Goal: Task Accomplishment & Management: Complete application form

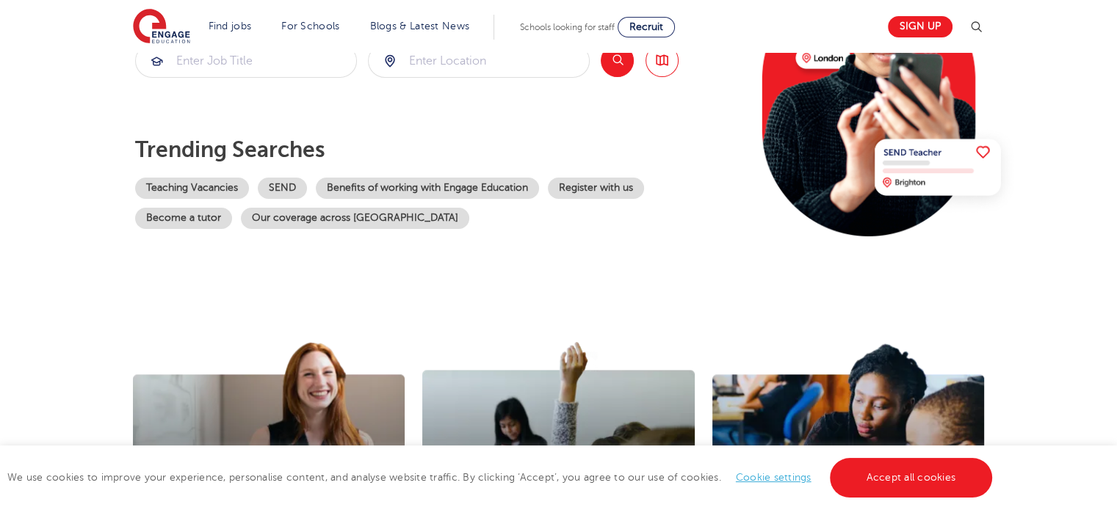
scroll to position [236, 0]
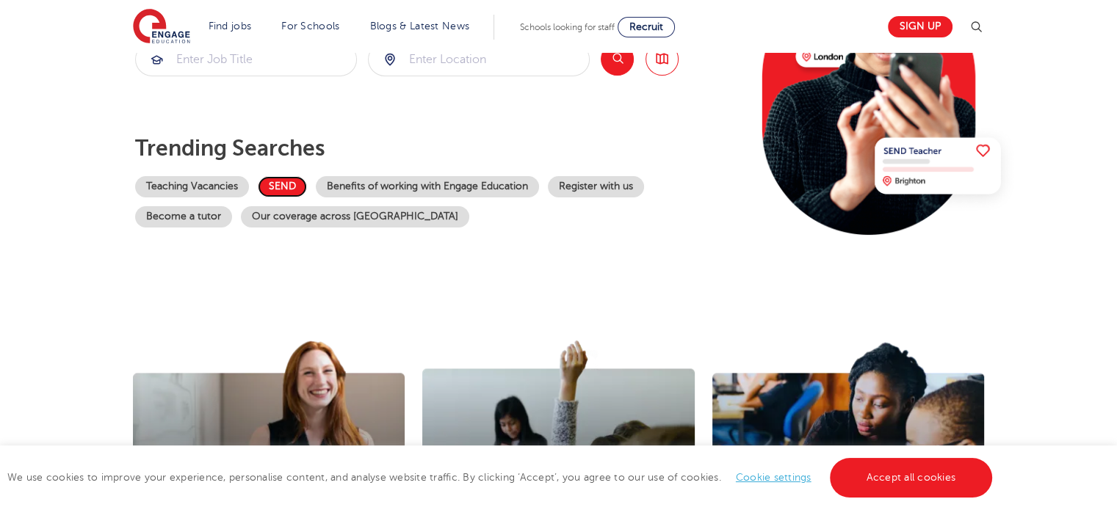
click at [280, 185] on link "SEND" at bounding box center [282, 186] width 49 height 21
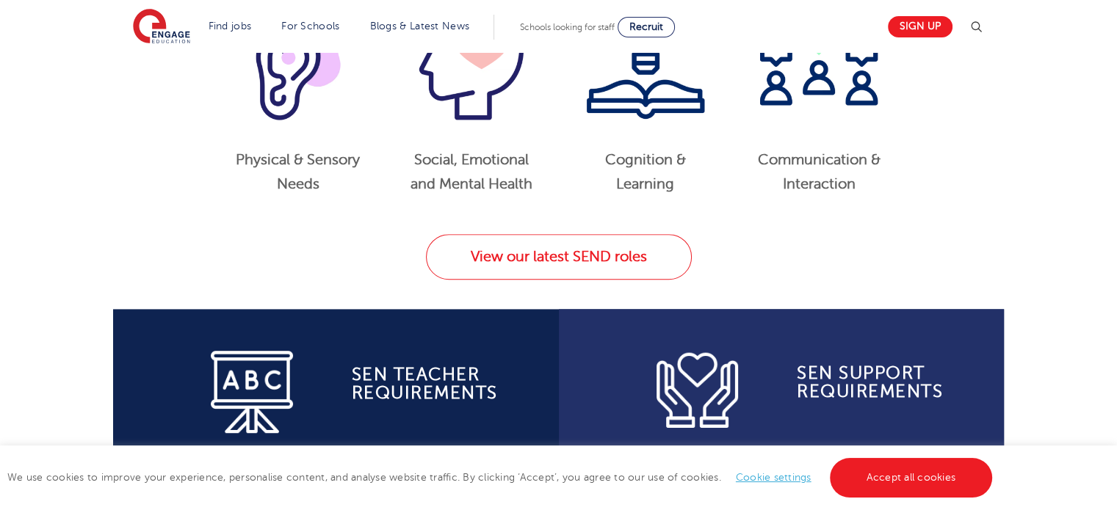
scroll to position [824, 0]
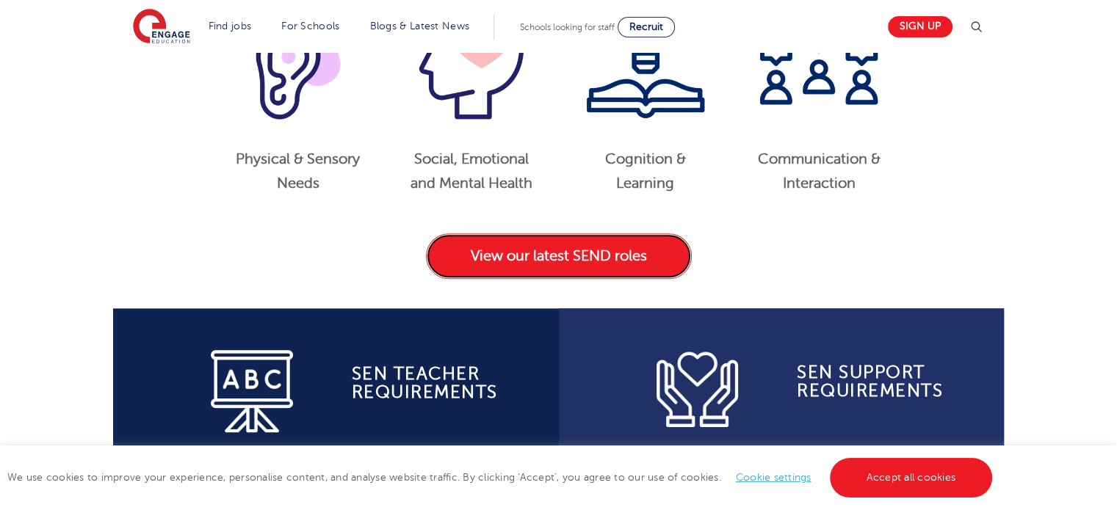
click at [561, 260] on link "View our latest SEND roles" at bounding box center [559, 256] width 266 height 46
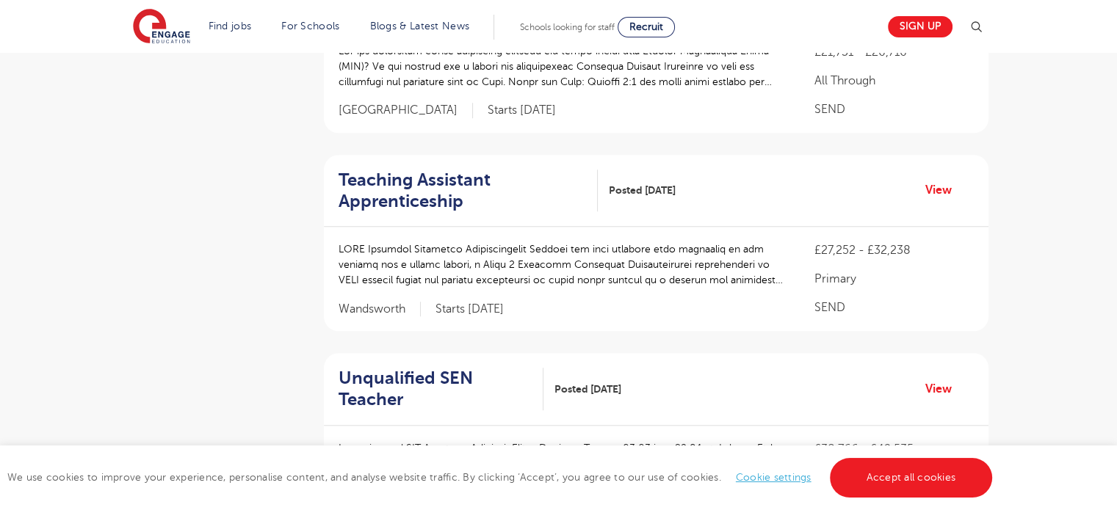
scroll to position [1379, 0]
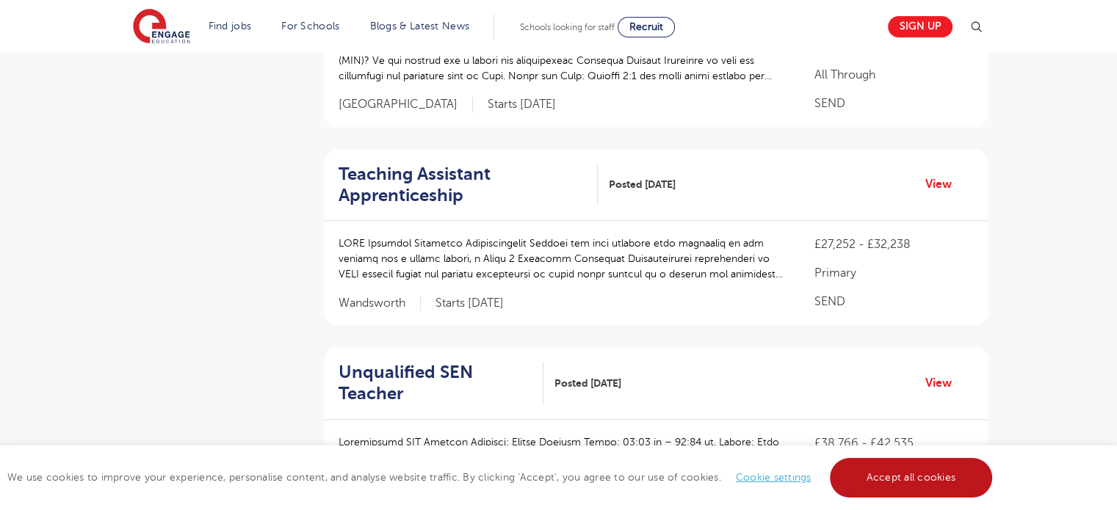
click at [910, 482] on link "Accept all cookies" at bounding box center [911, 478] width 163 height 40
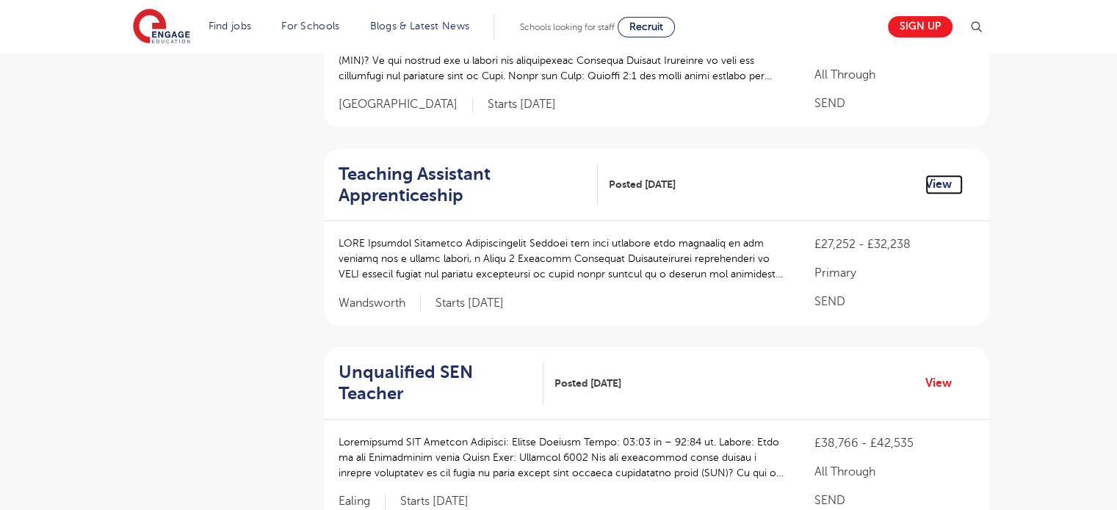
click at [937, 182] on link "View" at bounding box center [943, 184] width 37 height 19
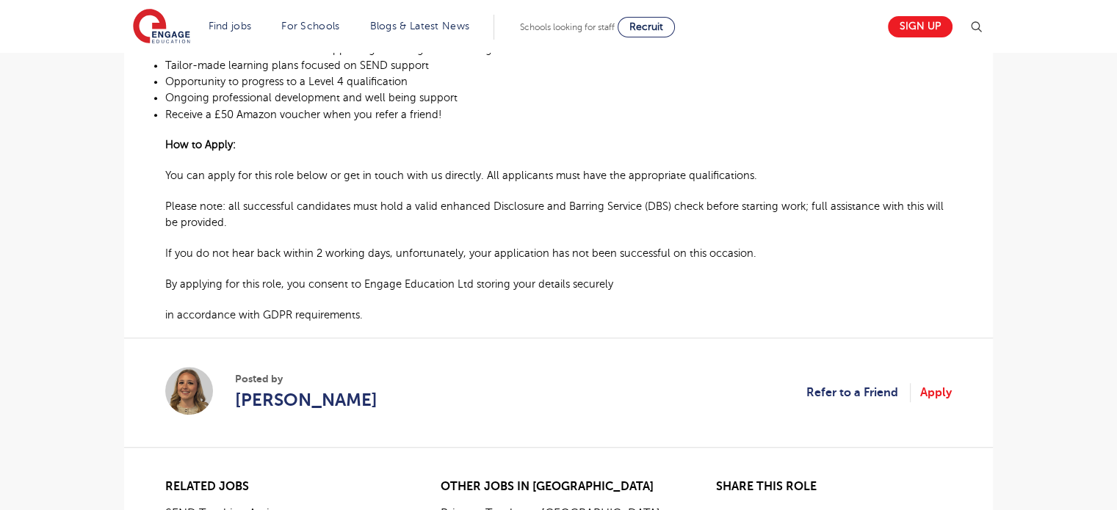
scroll to position [1291, 0]
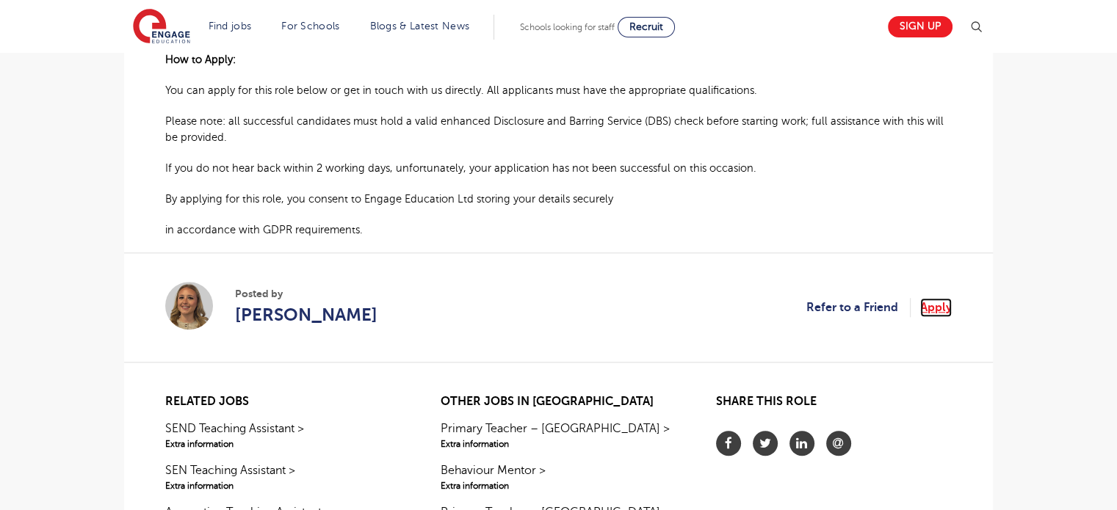
click at [935, 311] on link "Apply" at bounding box center [936, 307] width 32 height 19
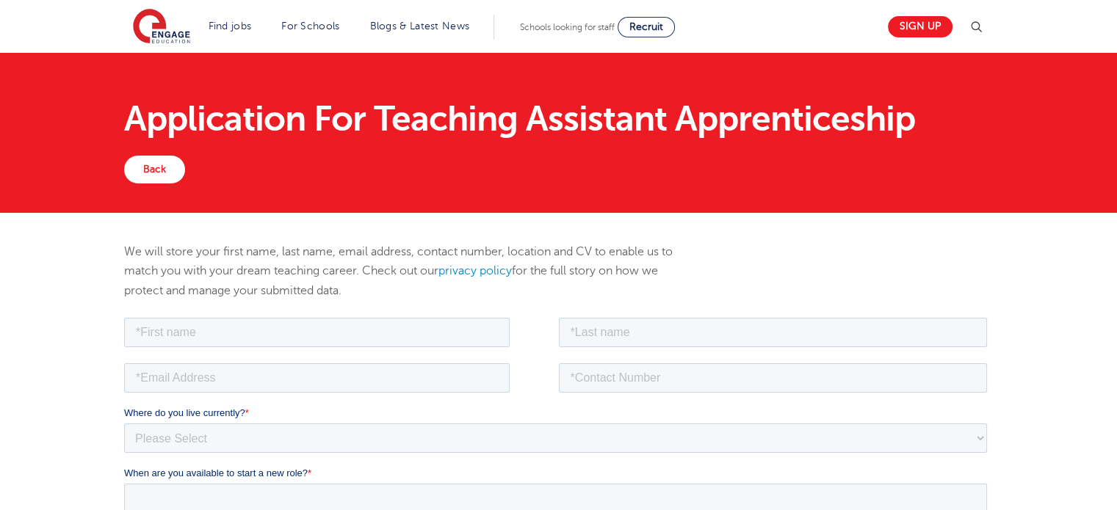
scroll to position [146, 0]
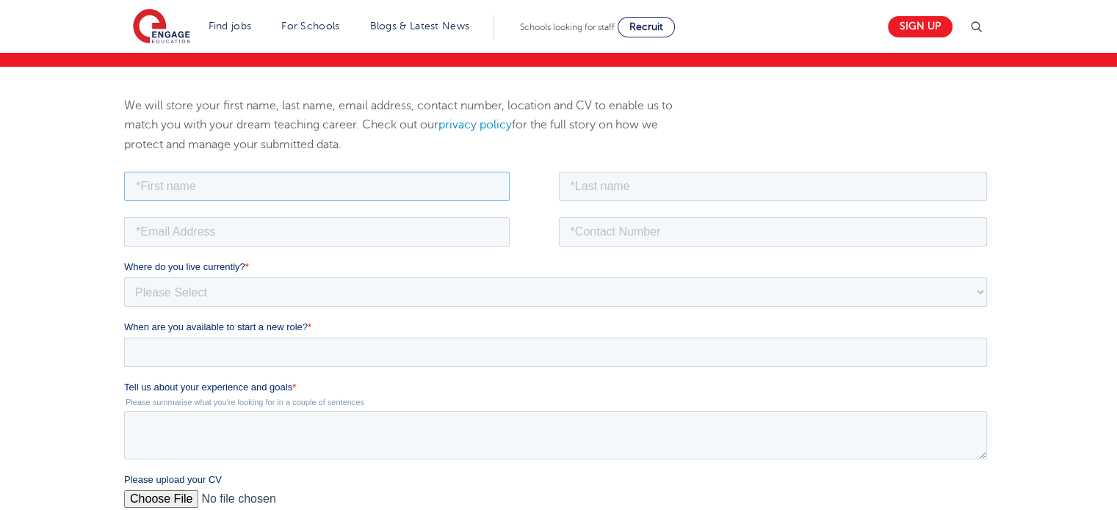
click at [418, 186] on input "text" at bounding box center [316, 185] width 385 height 29
type input "w"
type input "William"
type input "Trench"
type input "scott_trench@me.com"
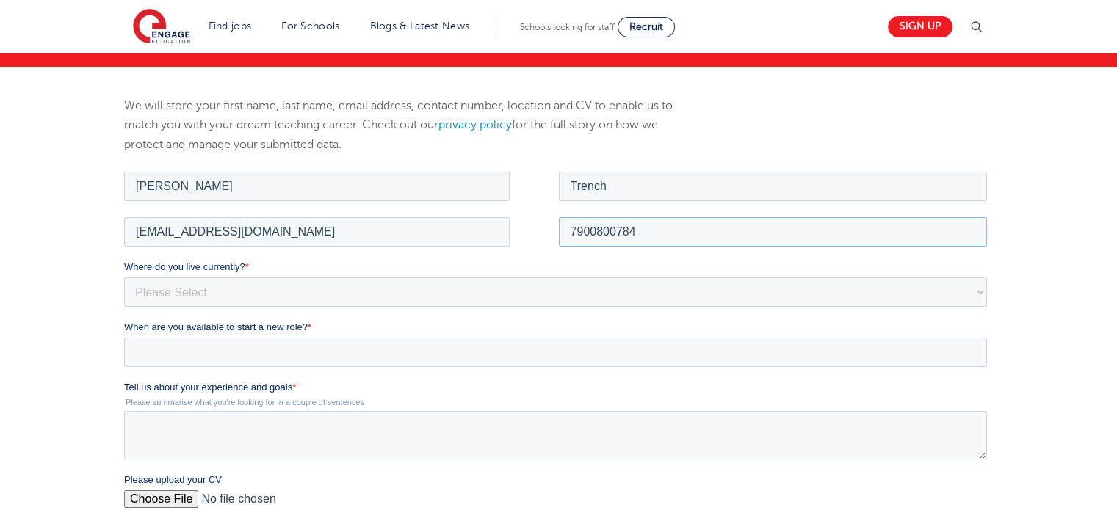
type input "7900800784"
click at [190, 290] on select "Please Select UK Canada Ireland Australia New Zealand Europe USA South Africa J…" at bounding box center [555, 291] width 863 height 29
click at [352, 322] on form "Job Position Job Sector Job ID Job Number Job Owner William Trench scott_trench…" at bounding box center [558, 434] width 868 height 532
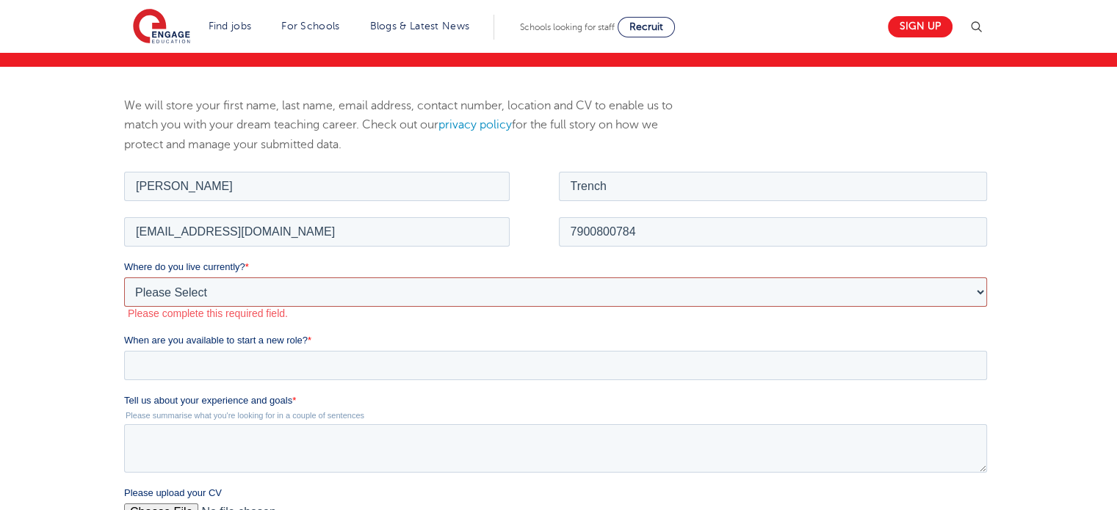
click at [291, 292] on select "Please Select UK Canada Ireland Australia New Zealand Europe USA South Africa J…" at bounding box center [555, 291] width 863 height 29
click at [327, 333] on label "When are you available to start a new role? *" at bounding box center [558, 340] width 868 height 15
click at [327, 350] on input "When are you available to start a new role? *" at bounding box center [555, 364] width 863 height 29
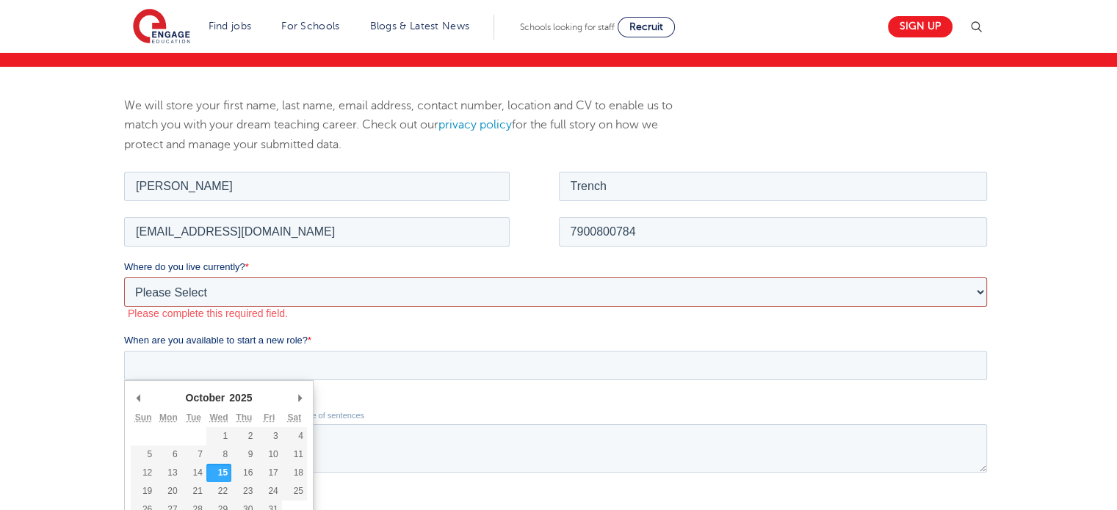
click at [255, 288] on select "Please Select UK Canada Ireland Australia New Zealand Europe USA South Africa J…" at bounding box center [555, 291] width 863 height 29
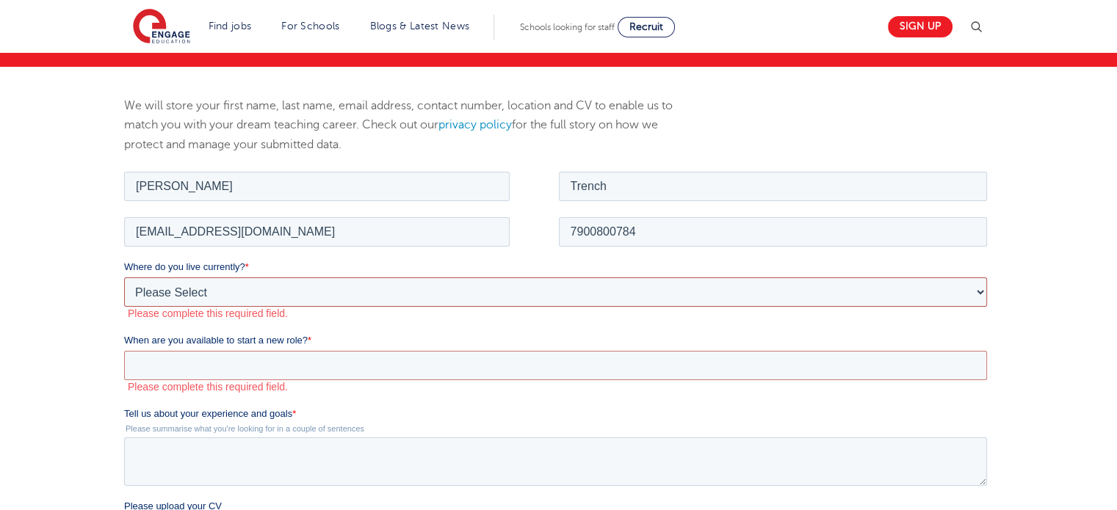
select select "UK"
click at [124, 277] on select "Please Select UK Canada Ireland Australia New Zealand Europe USA South Africa J…" at bounding box center [555, 291] width 863 height 29
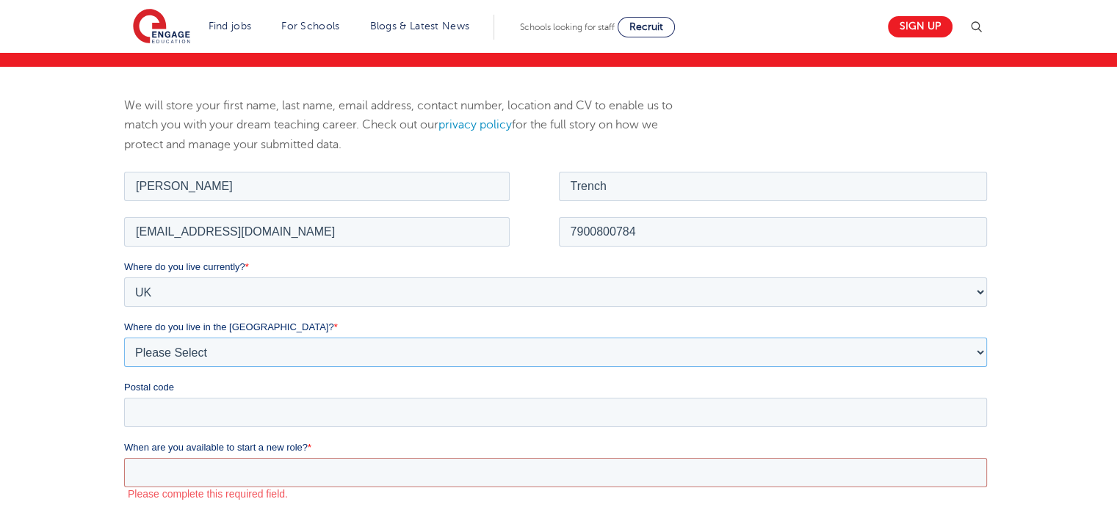
click at [261, 348] on select "Please Select Overseas Barnsley Bedfordshire Berkshire Bournemouth Bracknell Fo…" at bounding box center [555, 351] width 863 height 29
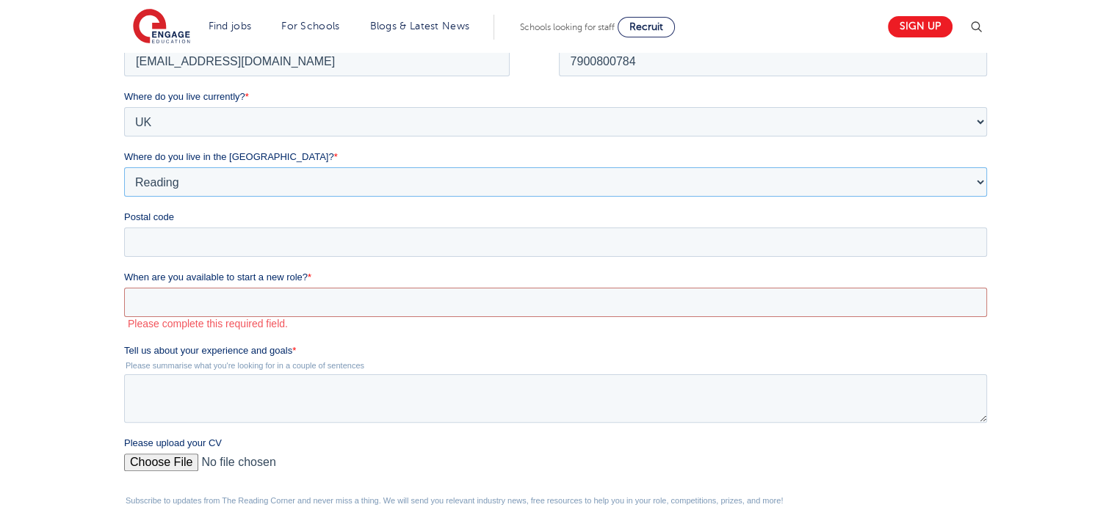
scroll to position [437, 0]
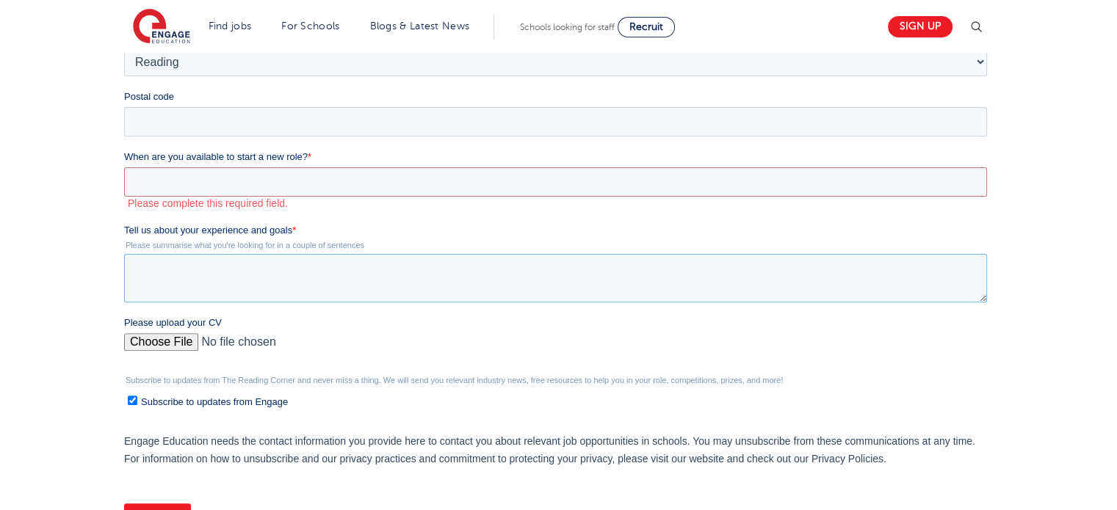
click at [237, 283] on textarea "Tell us about your experience and goals *" at bounding box center [555, 278] width 863 height 48
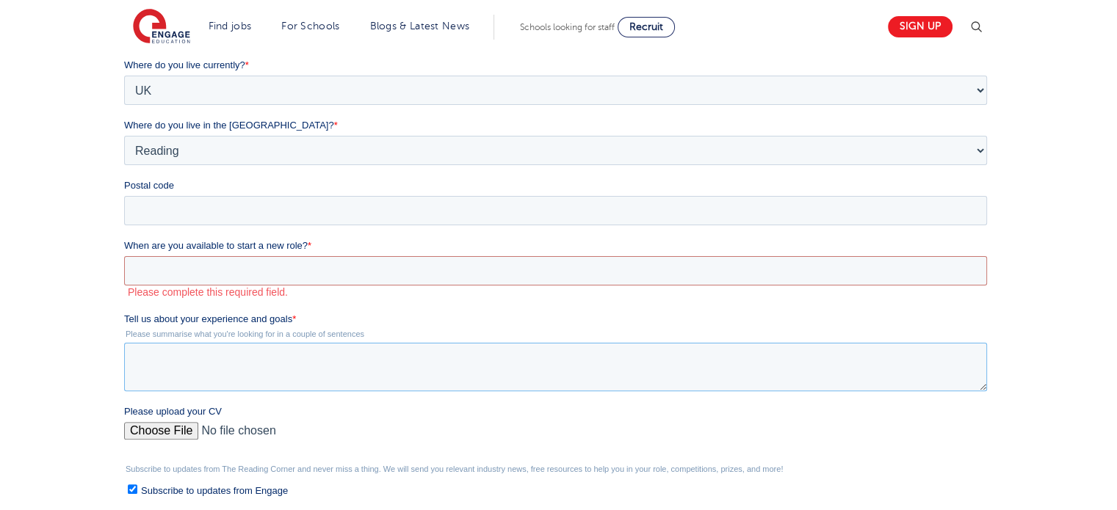
scroll to position [346, 0]
click at [194, 151] on select "Please Select Overseas Barnsley Bedfordshire Berkshire Bournemouth Bracknell Fo…" at bounding box center [555, 152] width 863 height 29
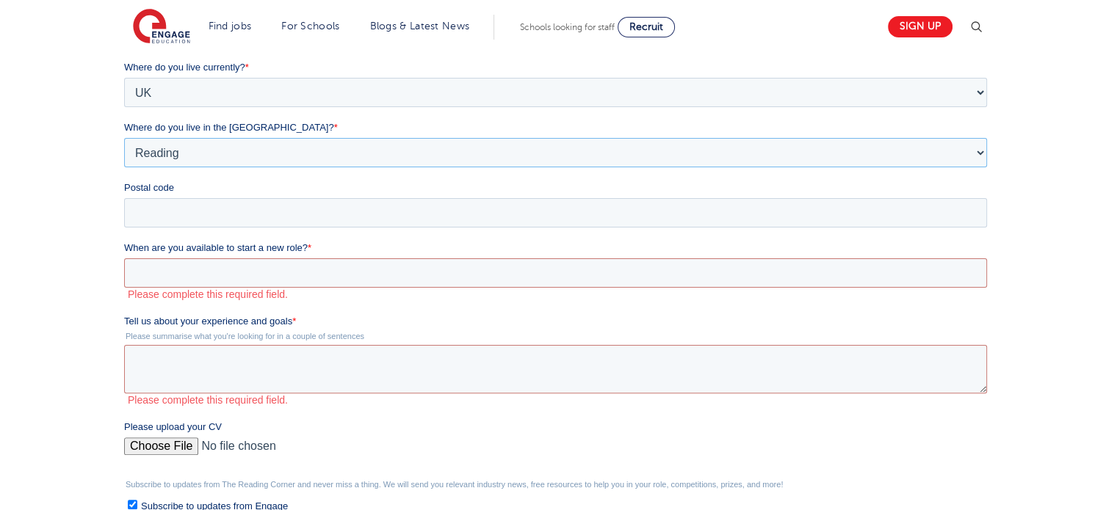
select select "London"
click at [124, 167] on select "Please Select Overseas Barnsley Bedfordshire Berkshire Bournemouth Bracknell Fo…" at bounding box center [555, 152] width 863 height 29
click at [301, 222] on input "Postal code" at bounding box center [555, 212] width 863 height 29
type input "TW11 0SU"
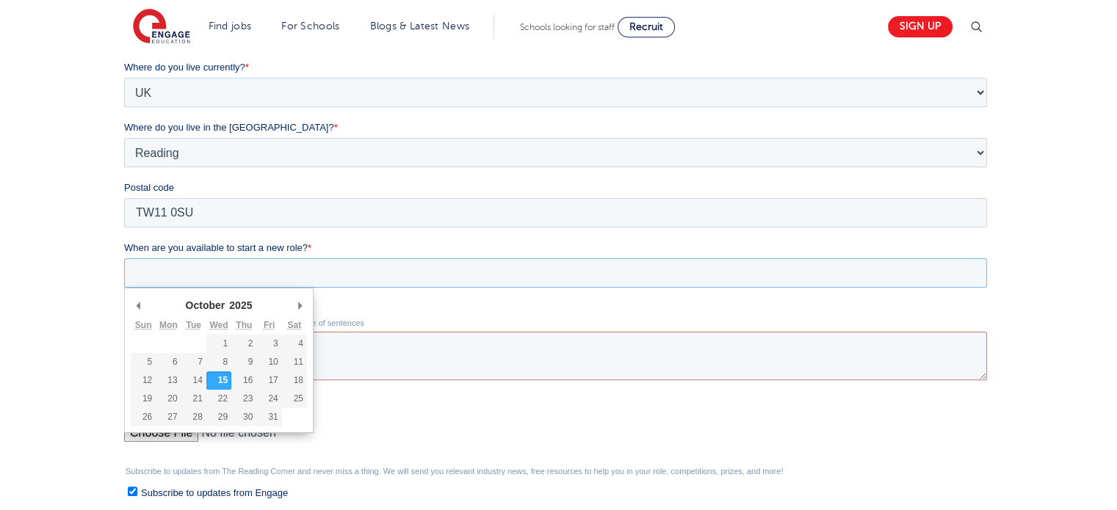
click at [333, 277] on input "When are you available to start a new role? *" at bounding box center [555, 272] width 863 height 29
type div "2025-10-24"
type input "2025/10/24"
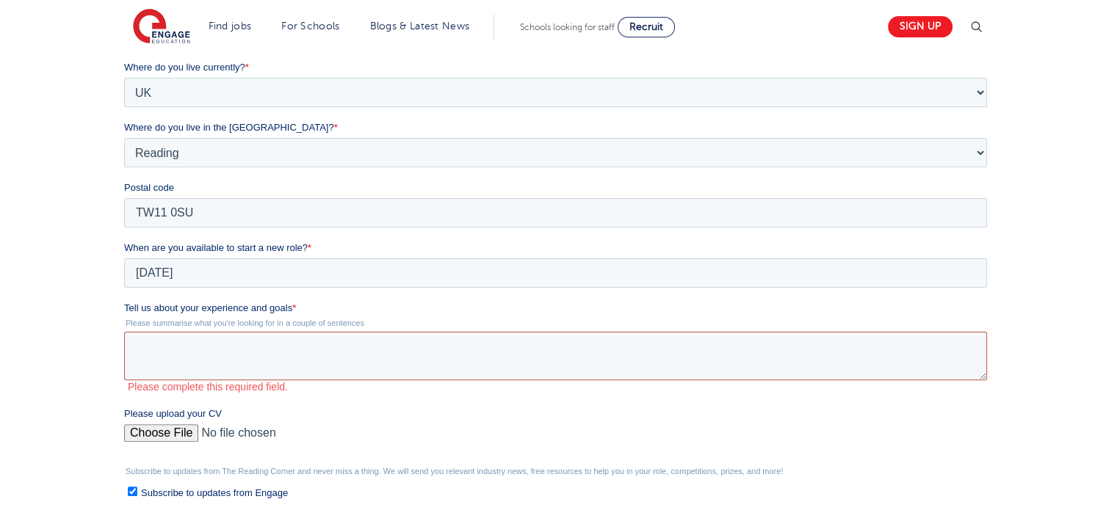
click at [214, 349] on textarea "Tell us about your experience and goals *" at bounding box center [555, 356] width 863 height 48
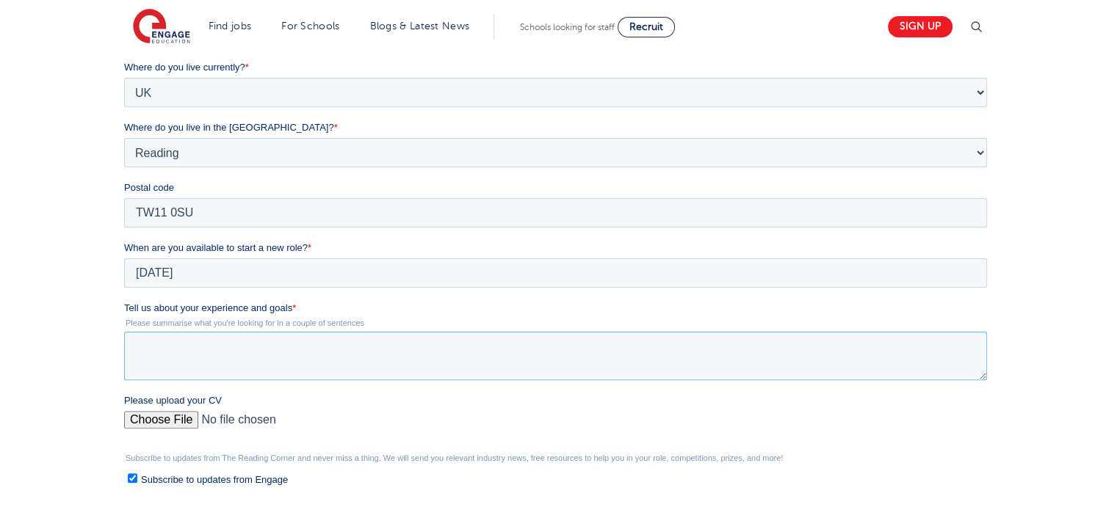
click at [214, 349] on textarea "Tell us about your experience and goals *" at bounding box center [555, 356] width 863 height 48
type textarea "I"
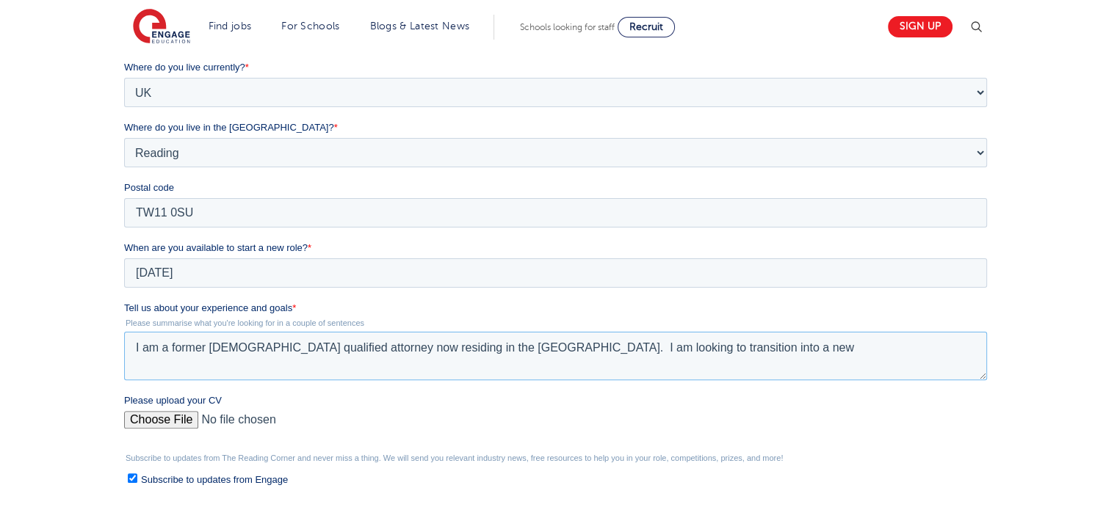
click at [438, 346] on textarea "I am a former US qualified attorney now residing in the UK. I am looking to tra…" at bounding box center [555, 356] width 863 height 48
click at [865, 348] on textarea "I am a former US qualified attorney now residing in the UK where I am not autho…" at bounding box center [555, 356] width 863 height 48
click at [814, 348] on textarea "I am a former US qualified attorney now residing in the UK where I am not autho…" at bounding box center [555, 356] width 863 height 48
click at [308, 367] on textarea "I am a former US qualified attorney now residing in the UK where I am not autho…" at bounding box center [555, 356] width 863 height 48
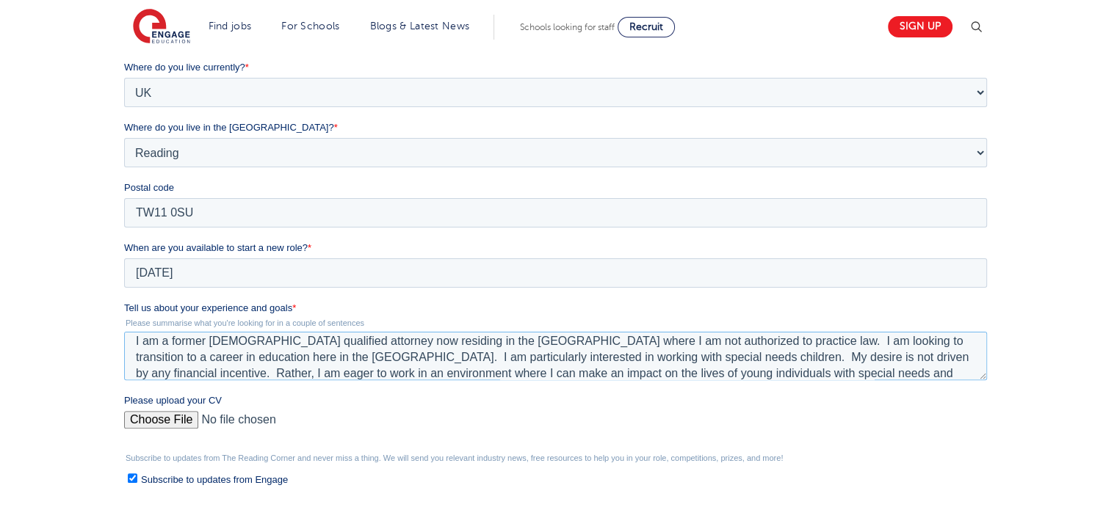
scroll to position [15, 0]
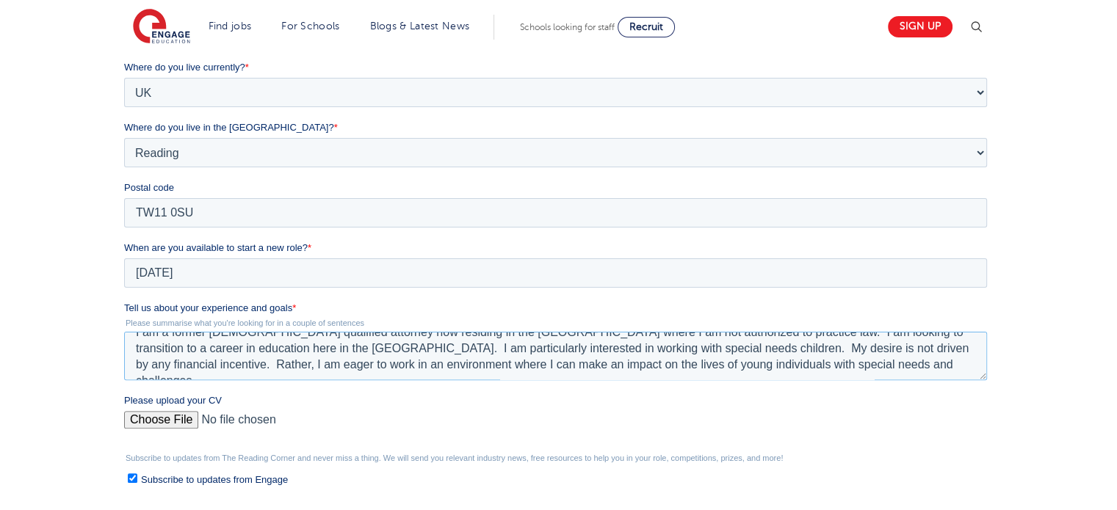
click at [901, 345] on textarea "I am a former US qualified attorney now residing in the UK where I am not autho…" at bounding box center [555, 356] width 863 height 48
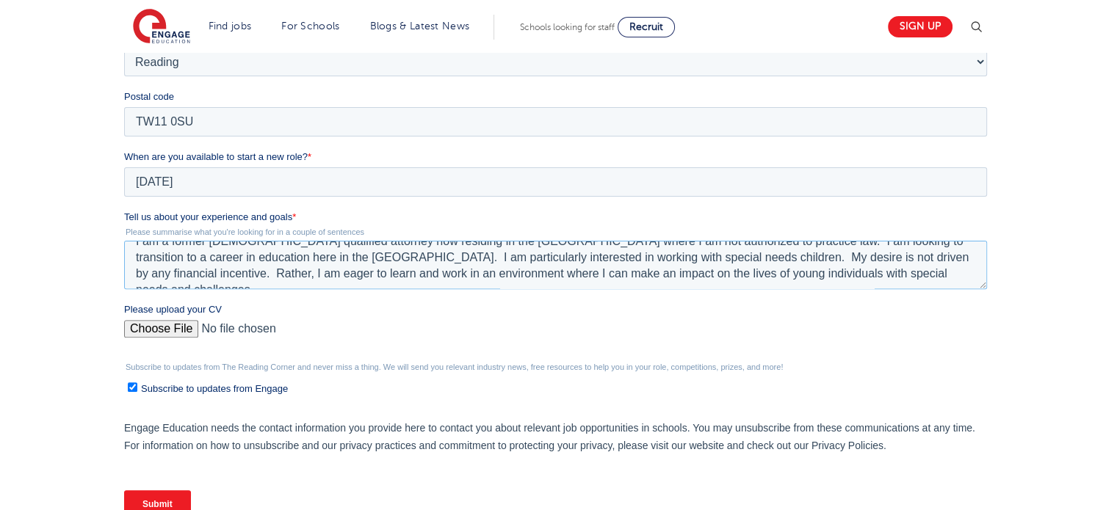
click at [791, 272] on textarea "I am a former US qualified attorney now residing in the UK where I am not autho…" at bounding box center [555, 265] width 863 height 48
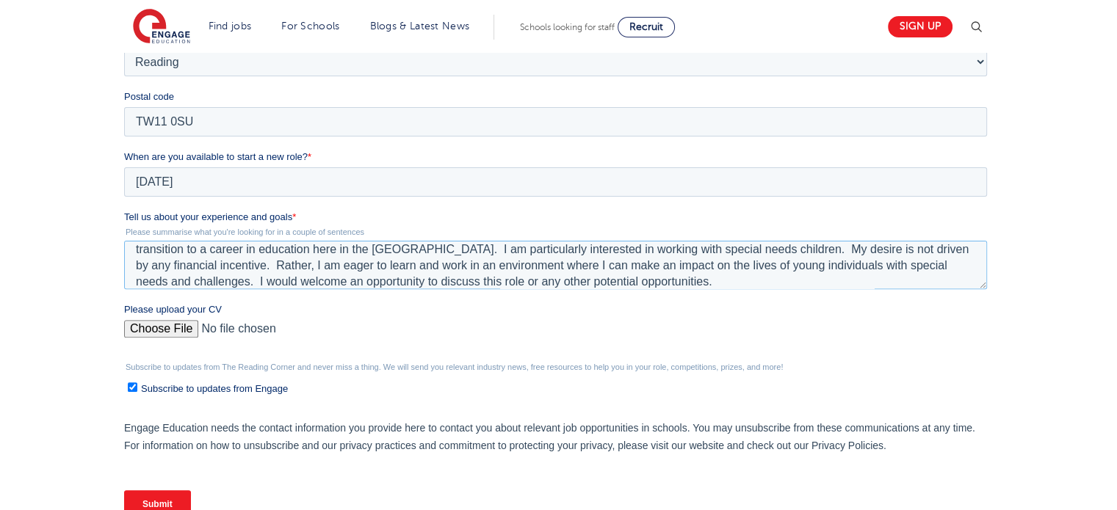
type textarea "I am a former US qualified attorney now residing in the UK where I am not autho…"
click at [164, 327] on input "Please upload your CV" at bounding box center [555, 334] width 863 height 29
click at [184, 330] on input "Please upload your CV" at bounding box center [555, 334] width 863 height 29
click at [167, 326] on input "Please upload your CV" at bounding box center [555, 334] width 863 height 29
type input "C:\fakepath\CVWST.pdf"
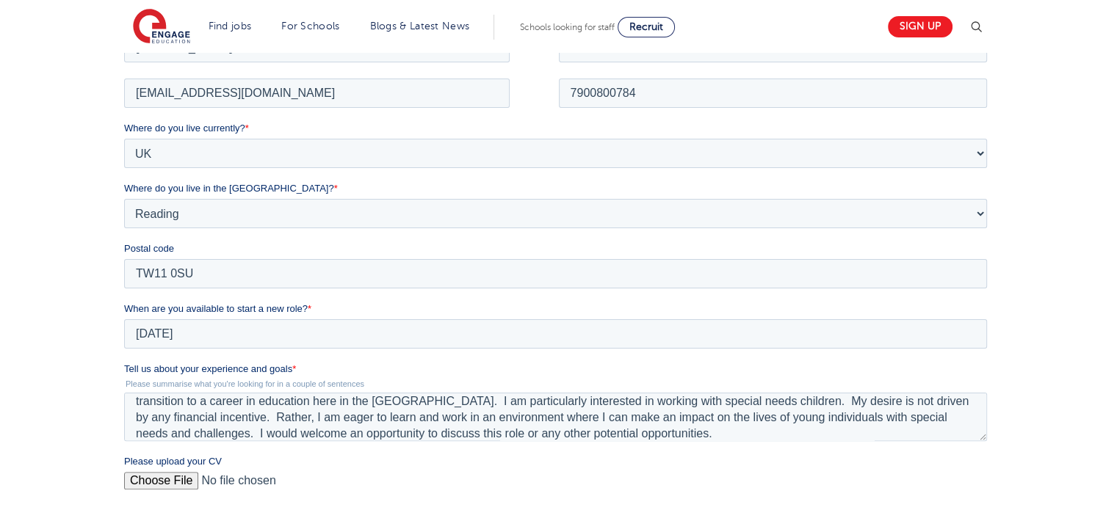
scroll to position [236, 0]
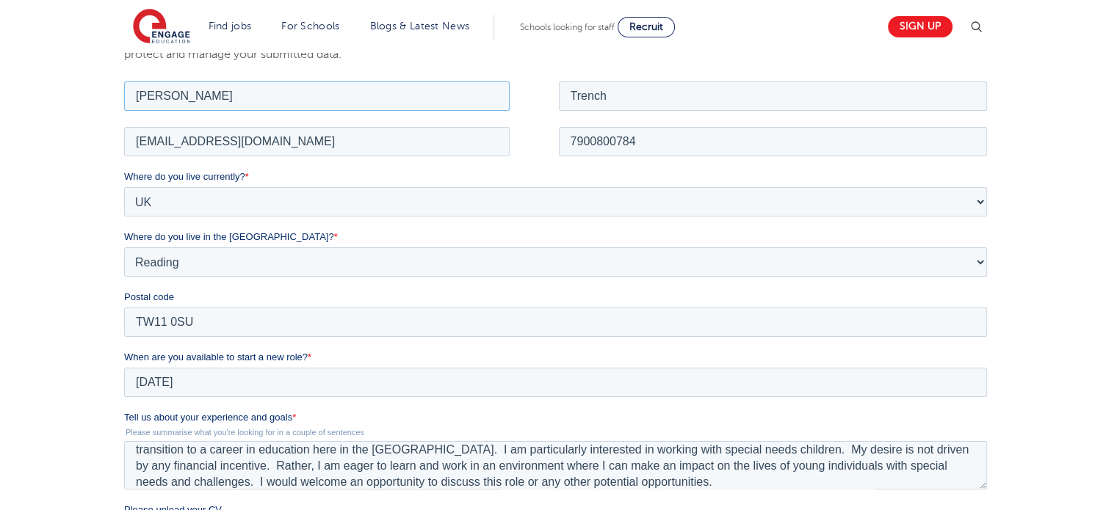
drag, startPoint x: 174, startPoint y: 94, endPoint x: 126, endPoint y: 88, distance: 48.1
click at [126, 88] on input "William" at bounding box center [316, 95] width 385 height 29
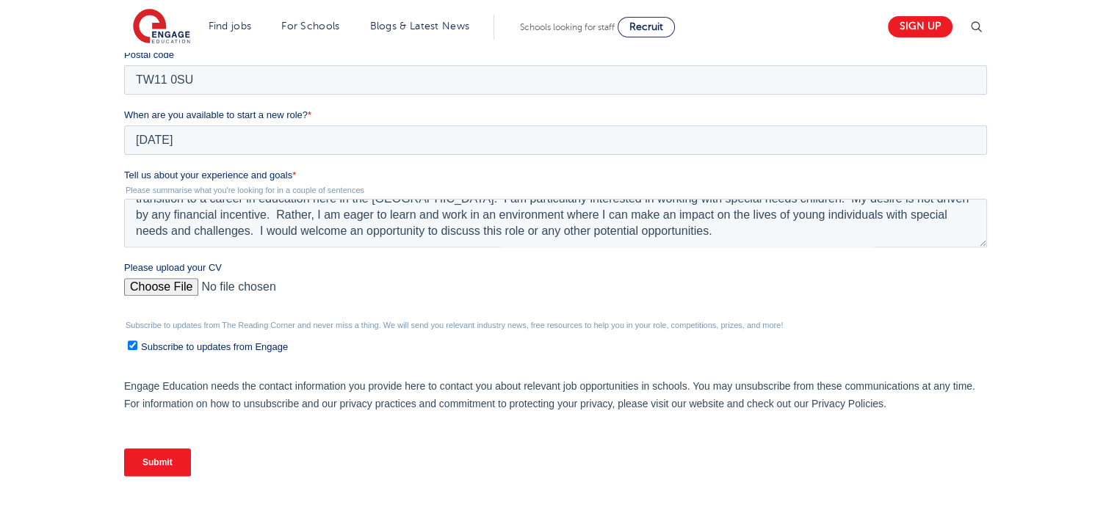
scroll to position [32, 0]
type input "Scott"
click at [157, 461] on input "Submit" at bounding box center [157, 463] width 67 height 28
